Goal: Information Seeking & Learning: Learn about a topic

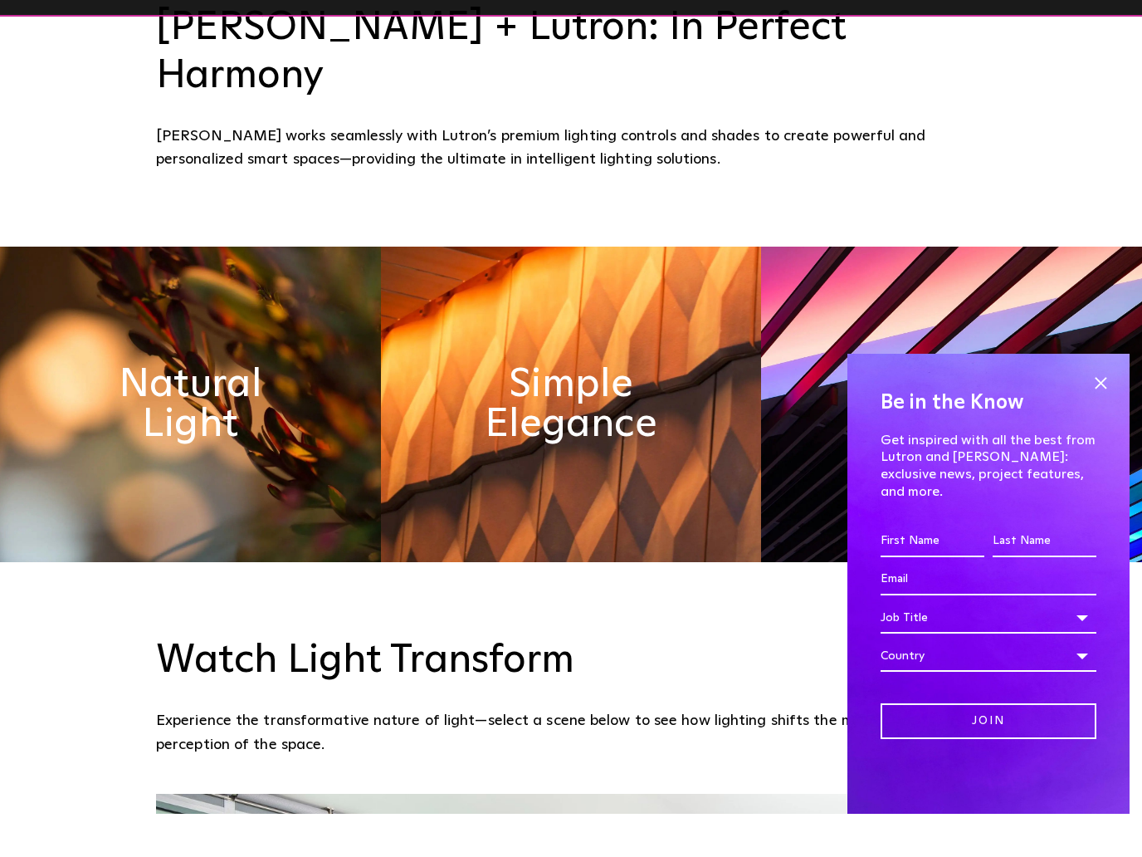
scroll to position [902, 0]
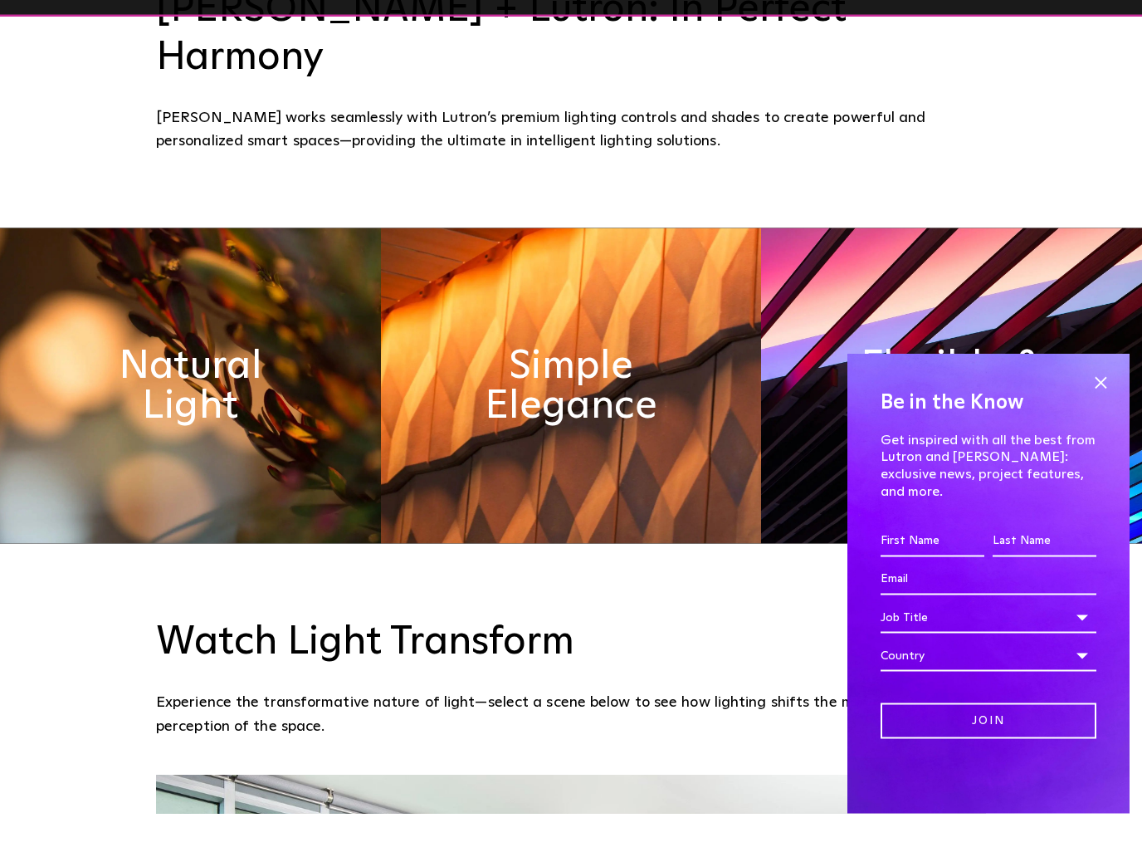
click at [1111, 413] on span at bounding box center [1100, 425] width 25 height 25
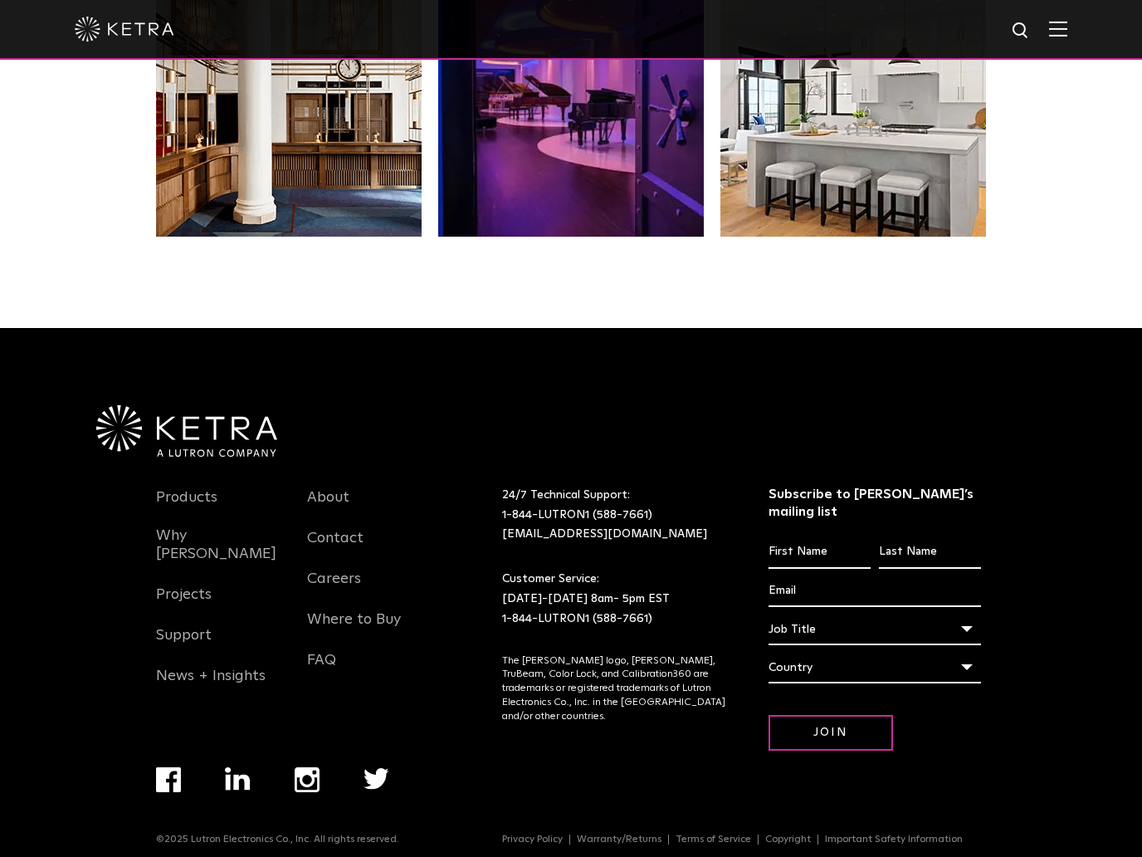
scroll to position [3532, 0]
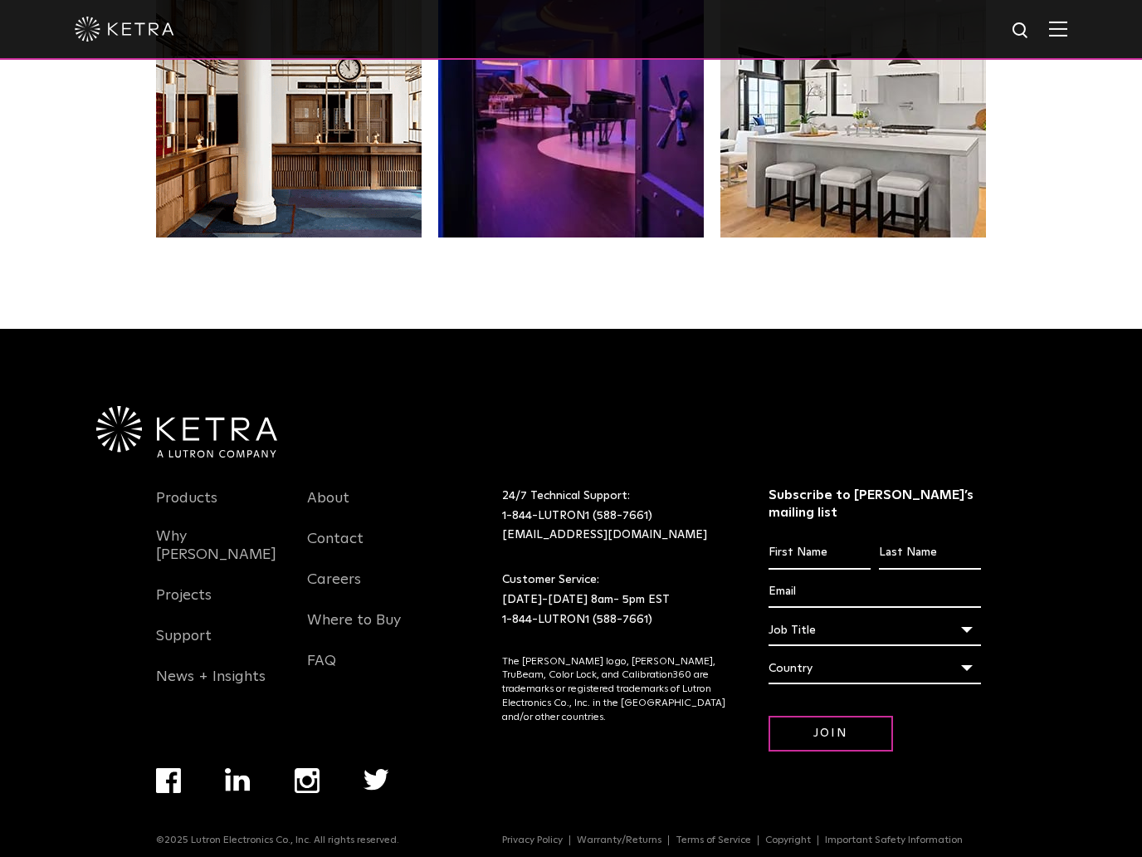
click at [169, 489] on link "Products" at bounding box center [186, 508] width 61 height 38
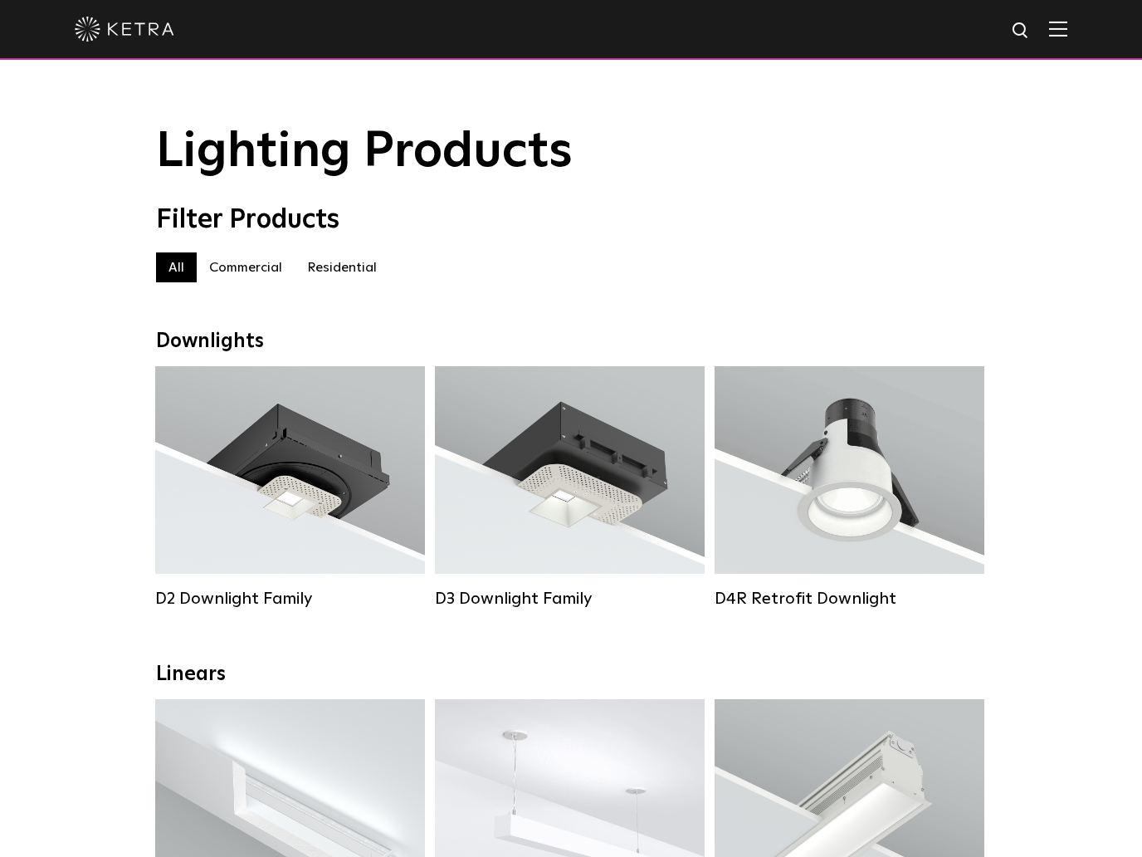
click at [331, 275] on label "Residential" at bounding box center [342, 267] width 95 height 30
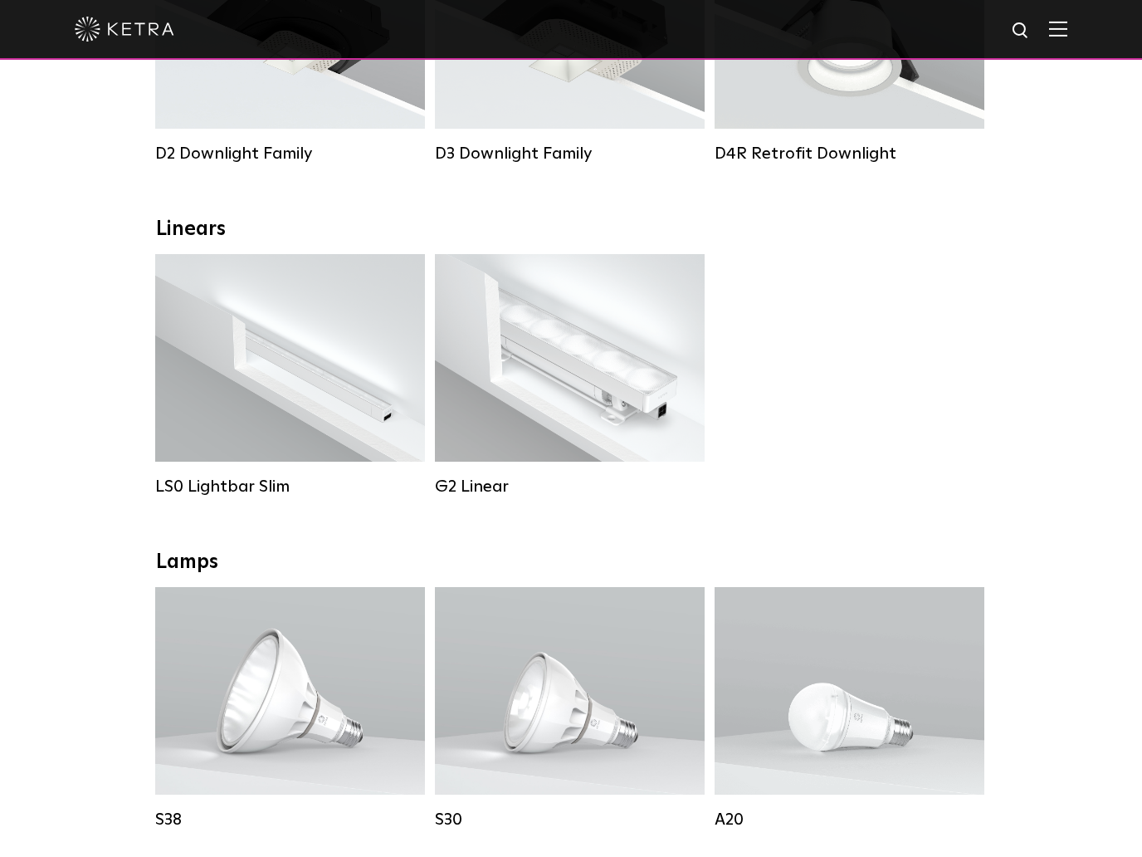
scroll to position [413, 0]
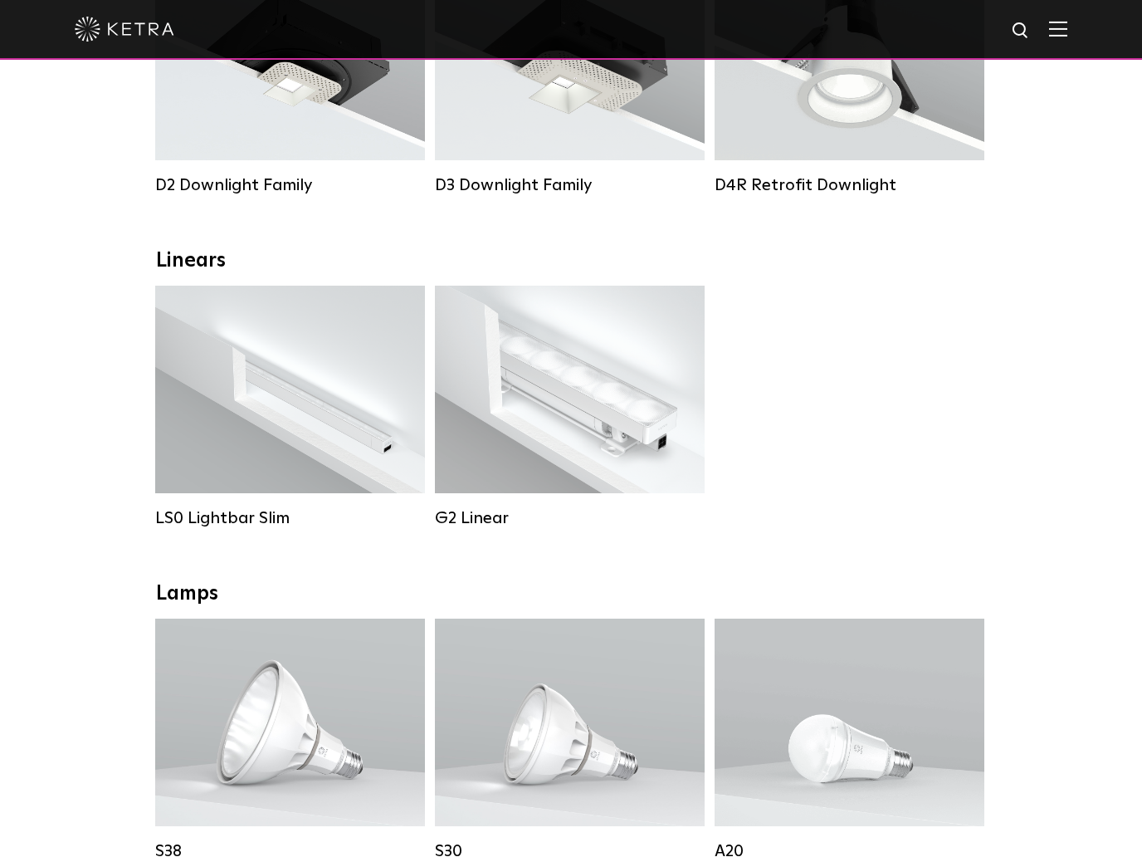
click at [526, 355] on div "Lumen Output: 400 / 700 / 1000 Colors: White Beam Angles: Flood / Graze / Narro…" at bounding box center [570, 389] width 220 height 146
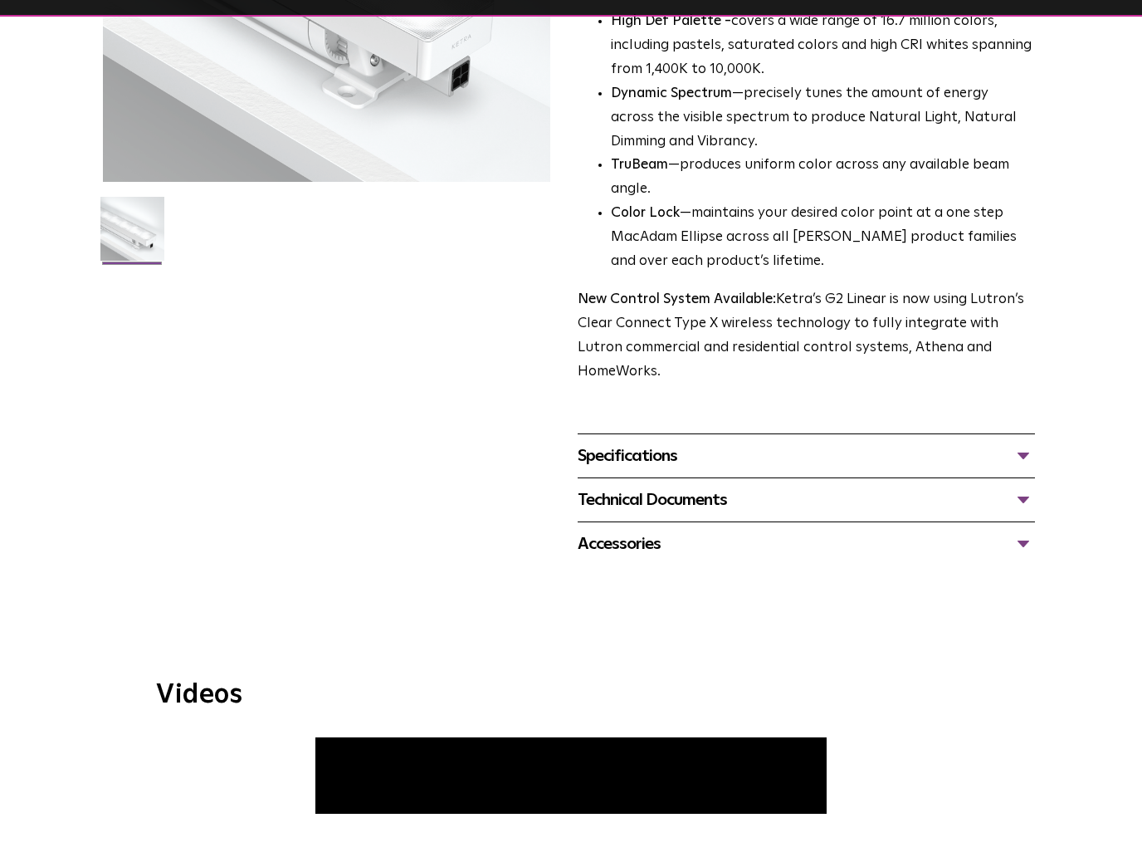
scroll to position [351, 0]
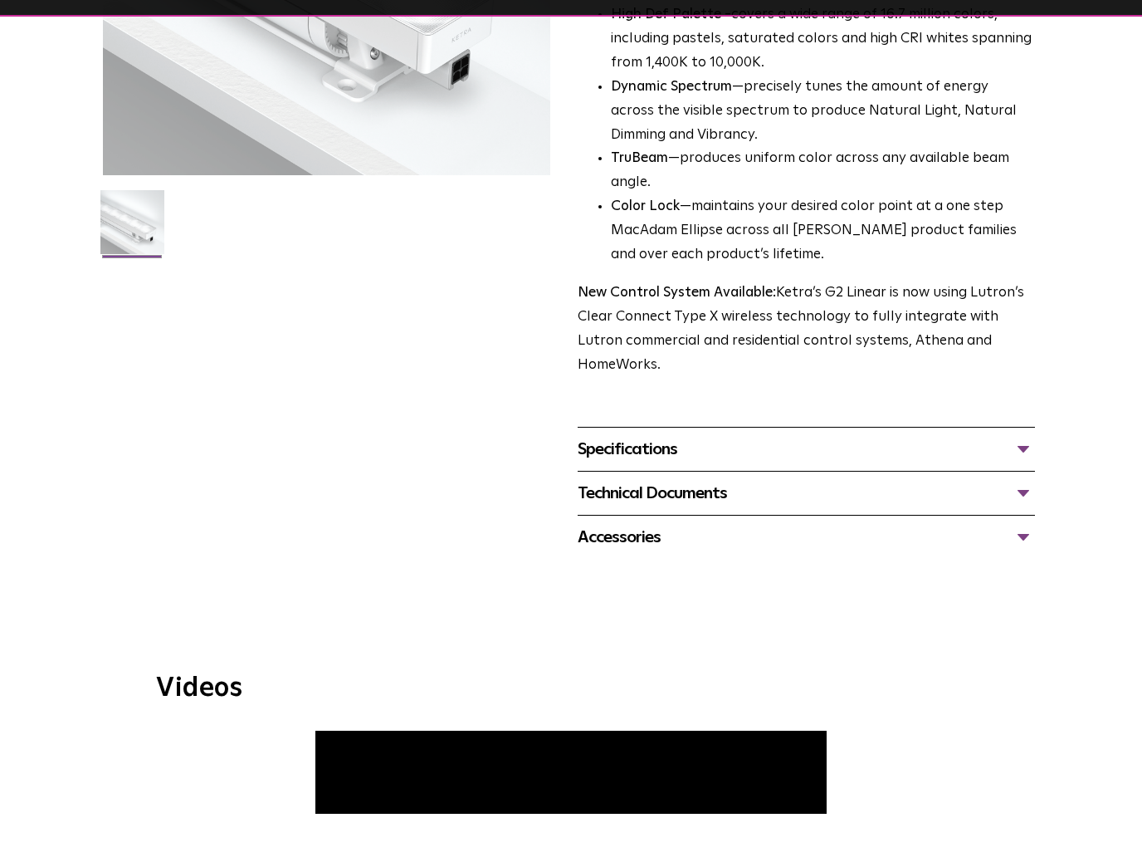
click at [617, 479] on div "Specifications" at bounding box center [806, 492] width 457 height 27
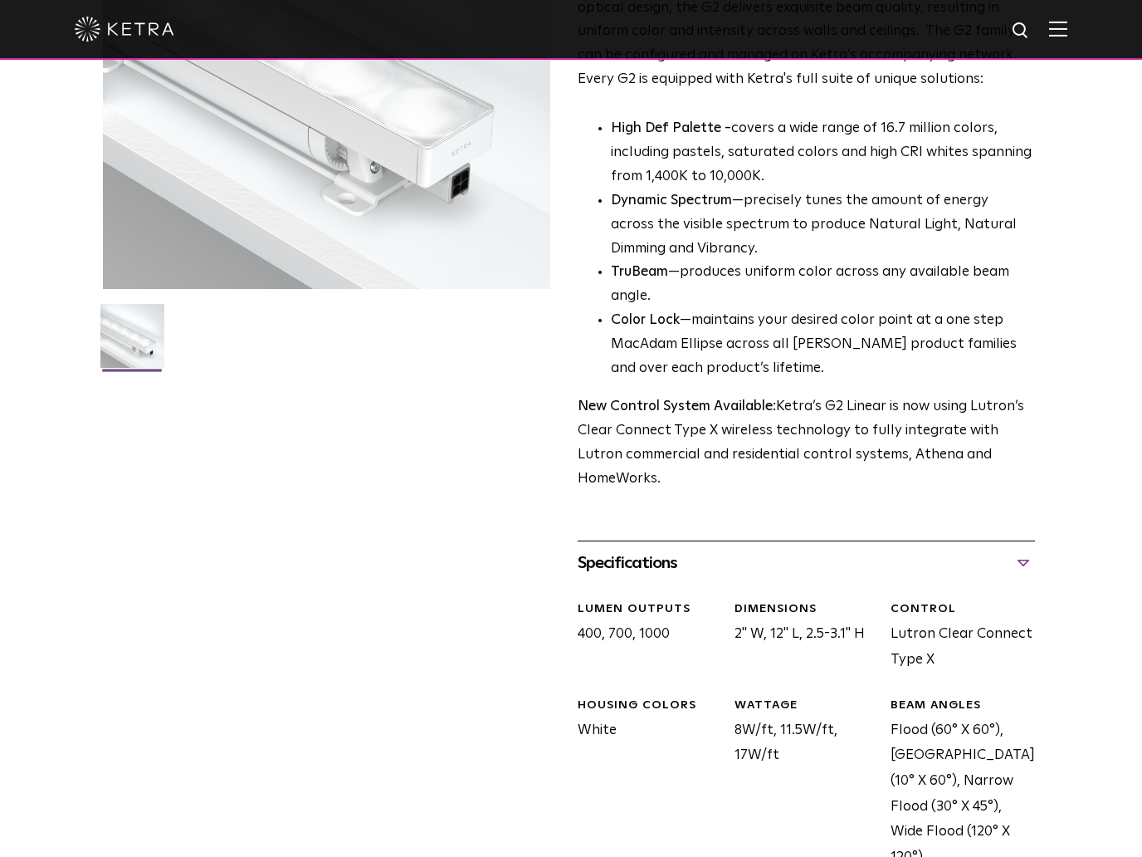
scroll to position [0, 0]
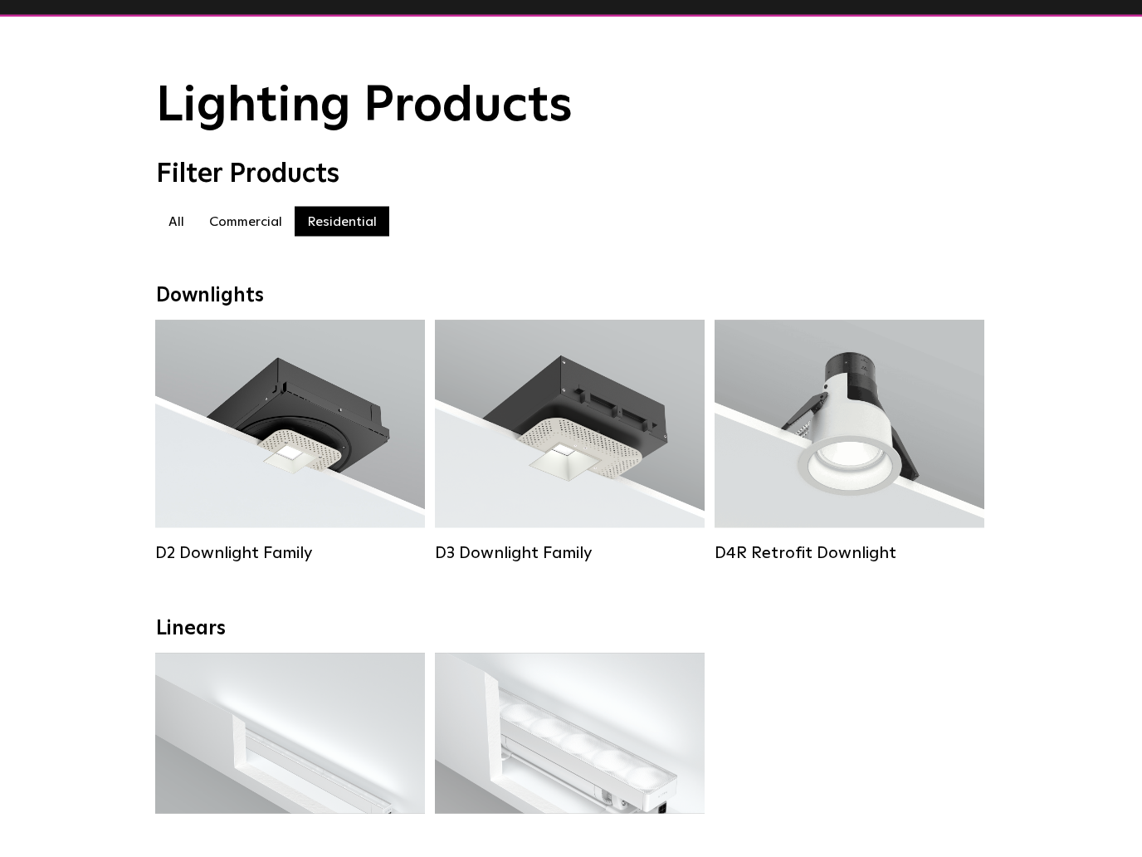
scroll to position [12, 0]
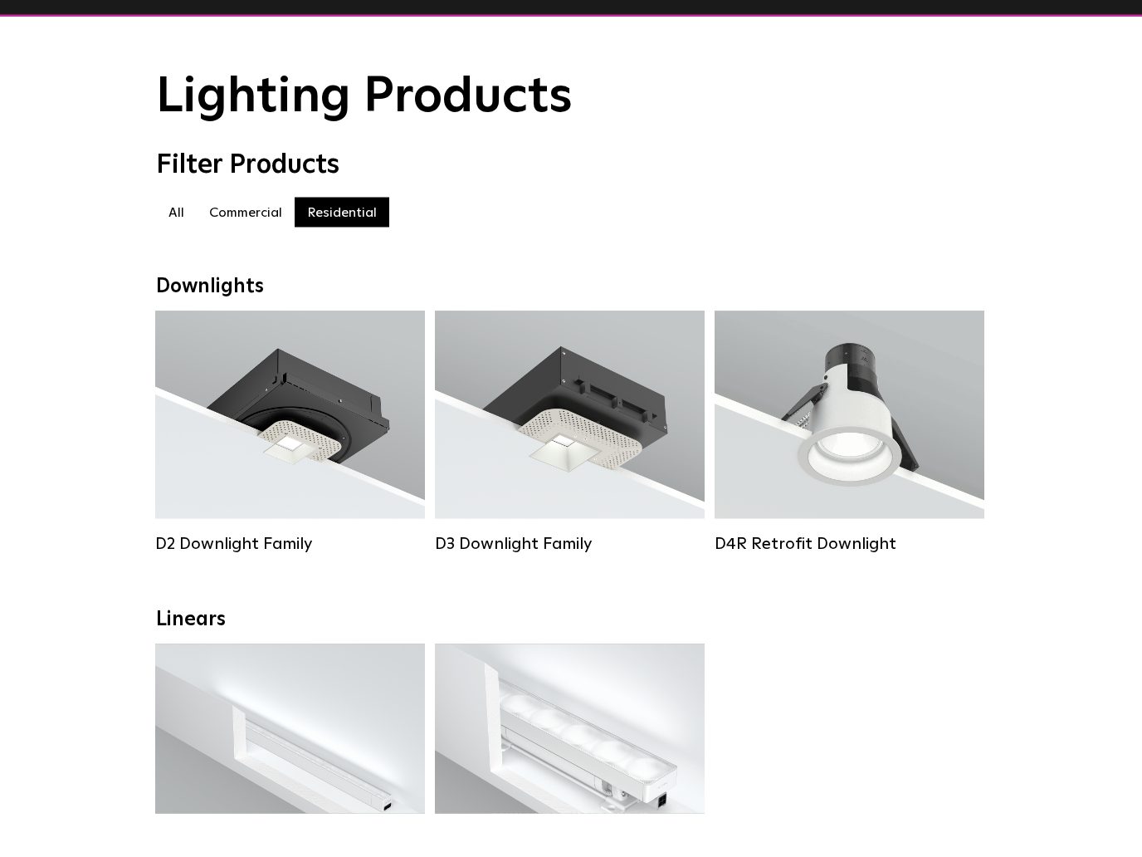
click at [499, 398] on div "Lumen Output: 700 / 900 / 1100 Colors: White / Black / Silver / Bronze / Painta…" at bounding box center [570, 458] width 220 height 146
